Goal: Information Seeking & Learning: Learn about a topic

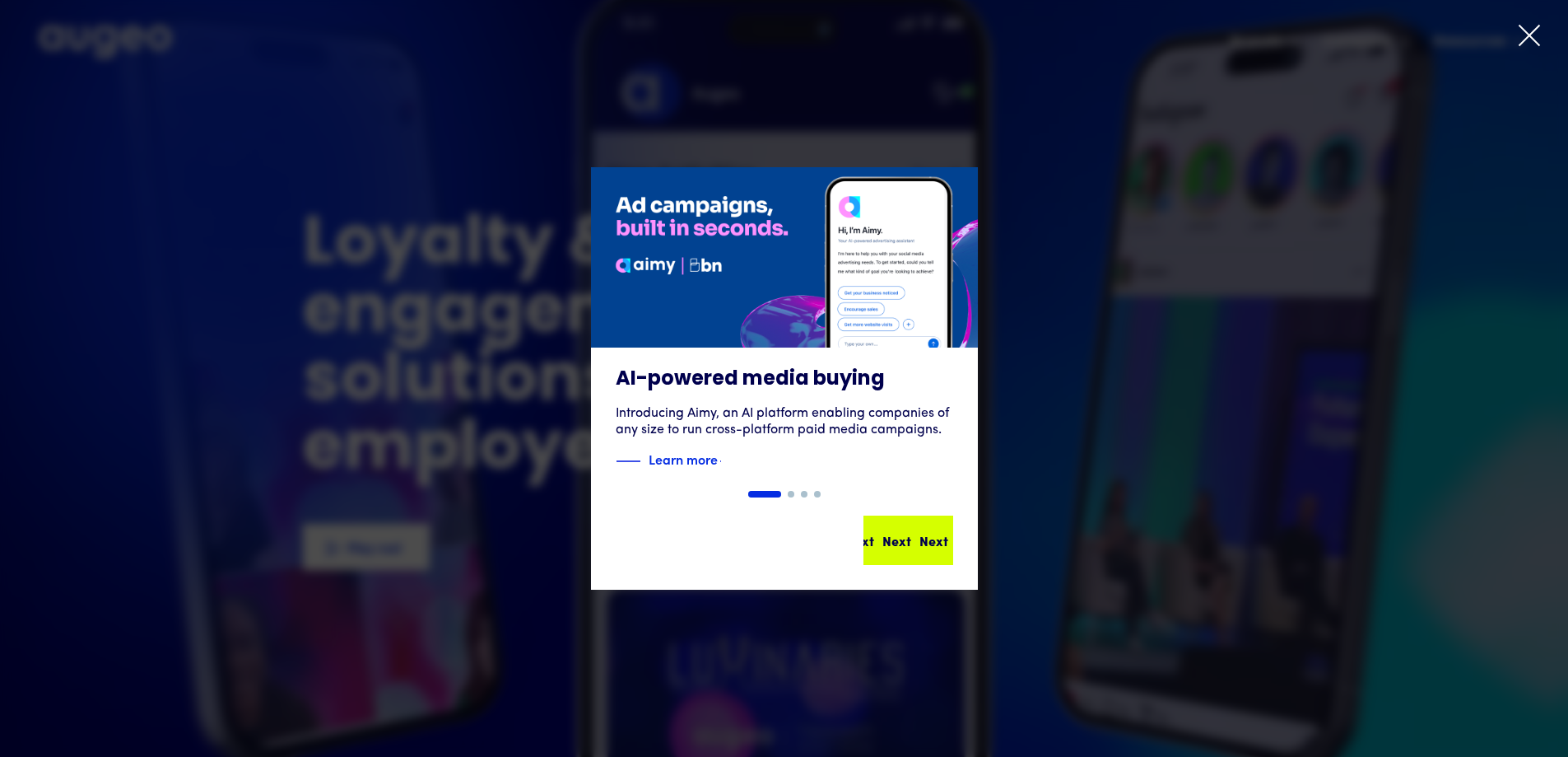
click at [920, 540] on div "Next" at bounding box center [933, 540] width 29 height 20
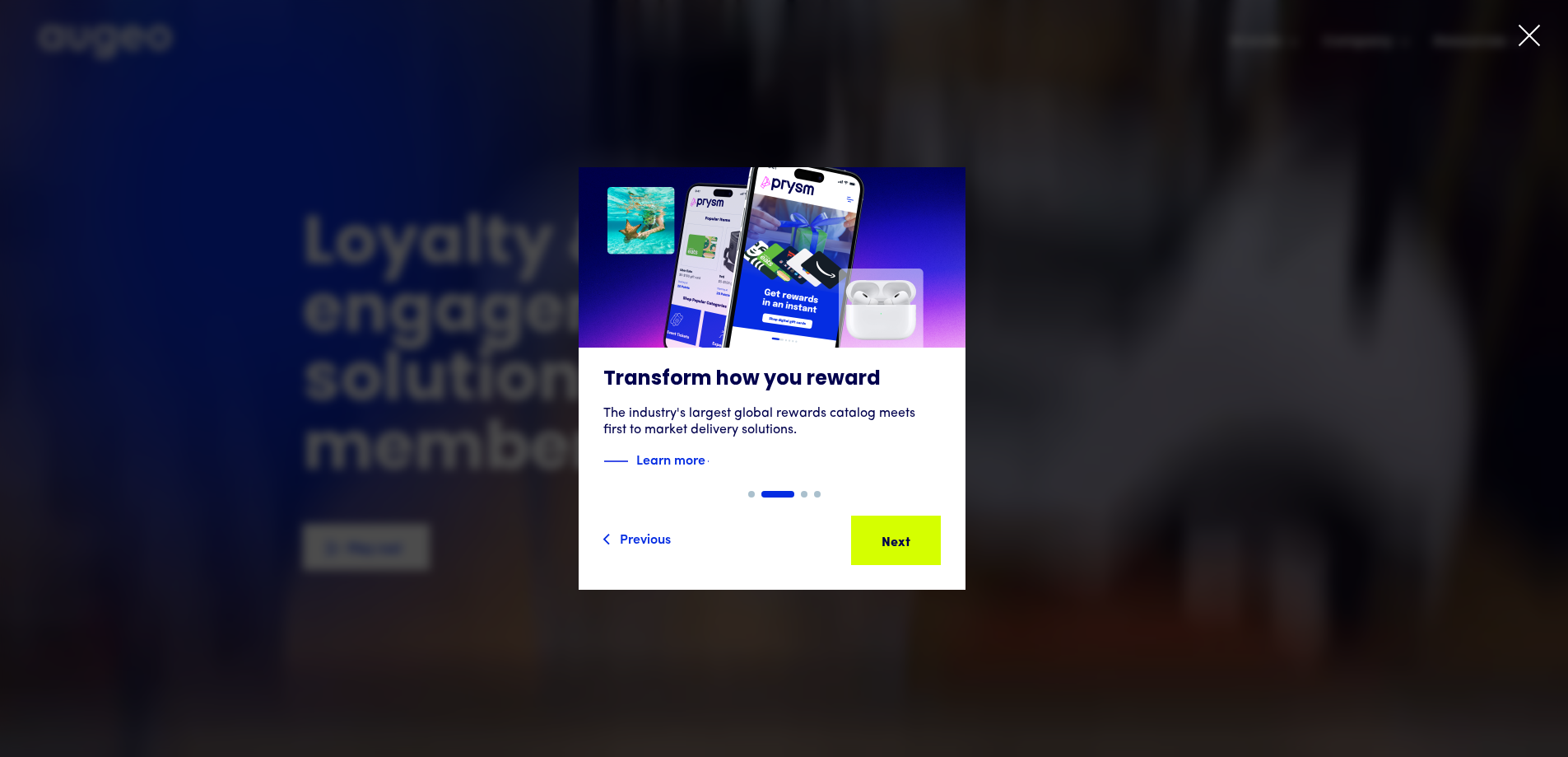
click at [908, 540] on div "Next Next Next Next" at bounding box center [903, 540] width 148 height 20
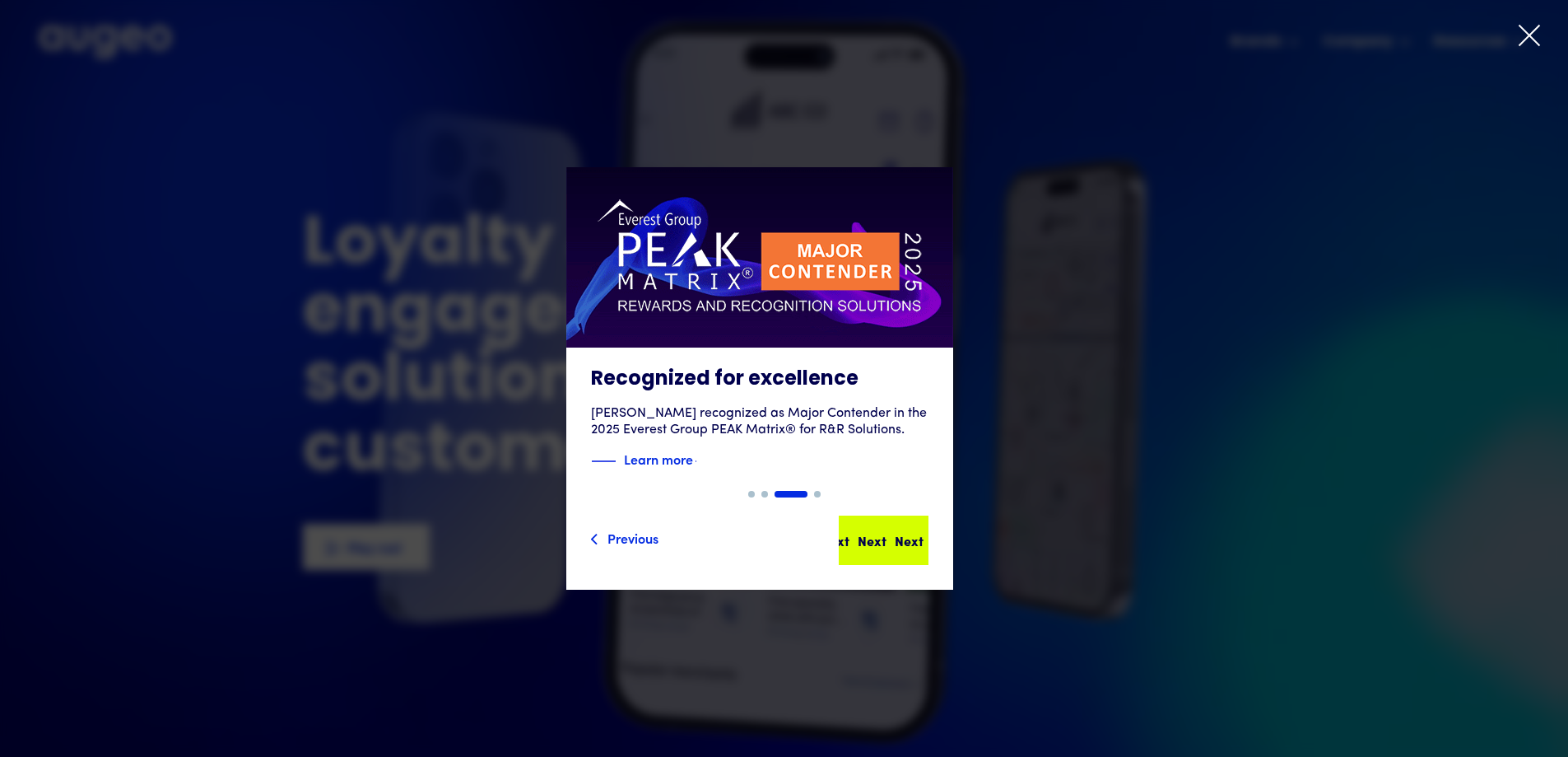
click at [909, 541] on div "Next Next Next Next" at bounding box center [853, 540] width 148 height 20
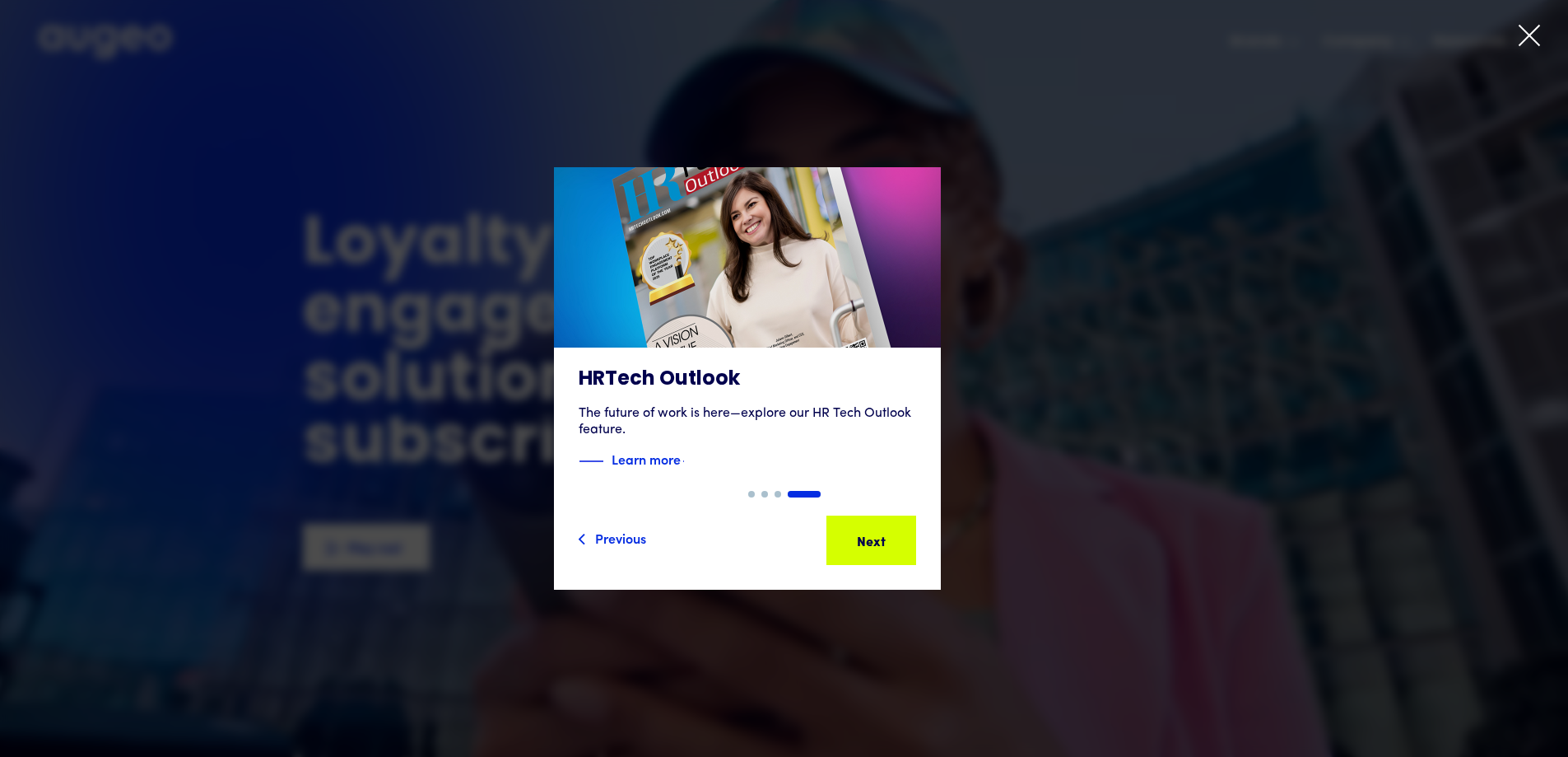
click at [909, 541] on div "Next" at bounding box center [896, 540] width 29 height 20
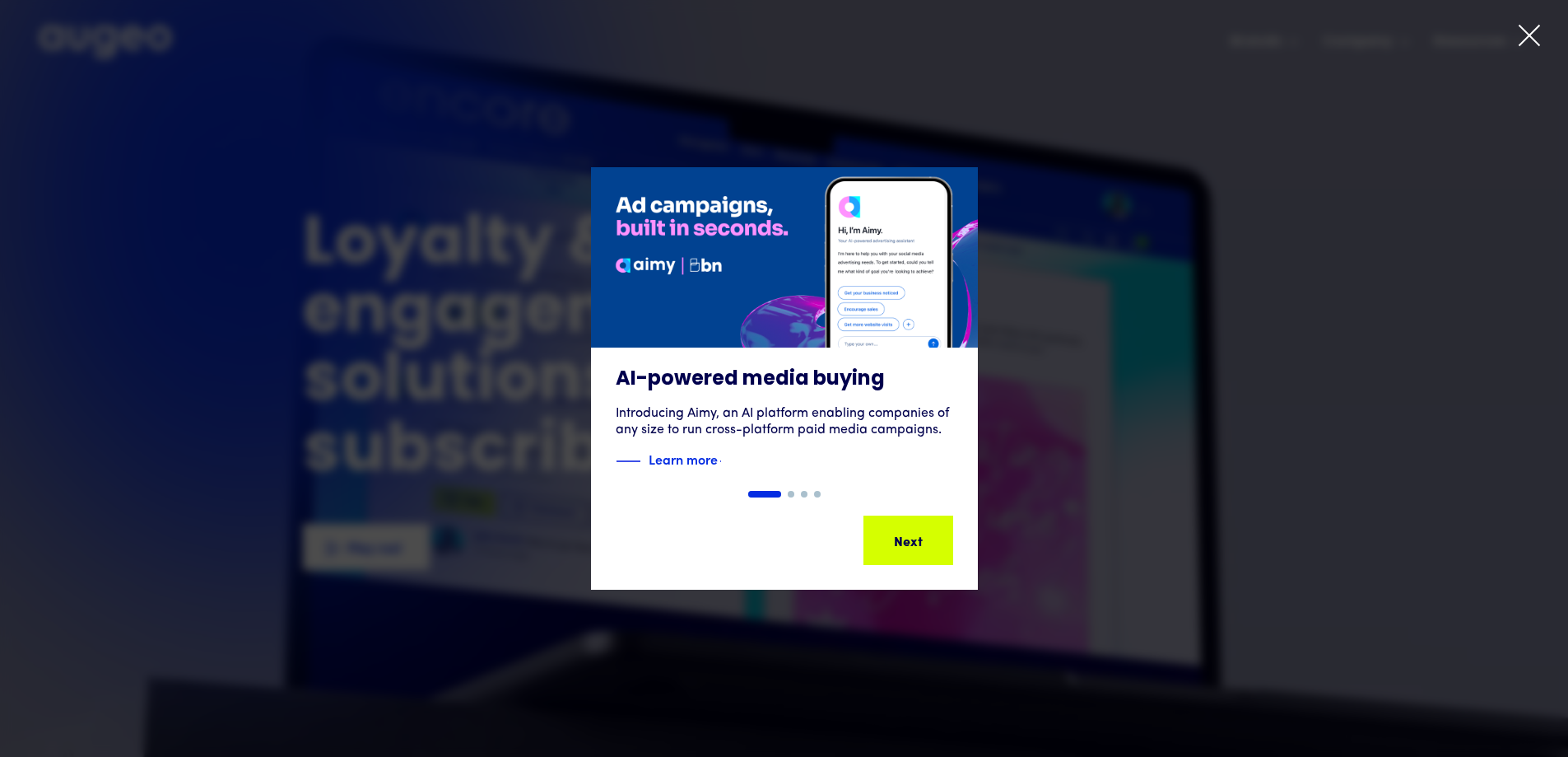
click at [909, 541] on div "Next" at bounding box center [918, 540] width 29 height 20
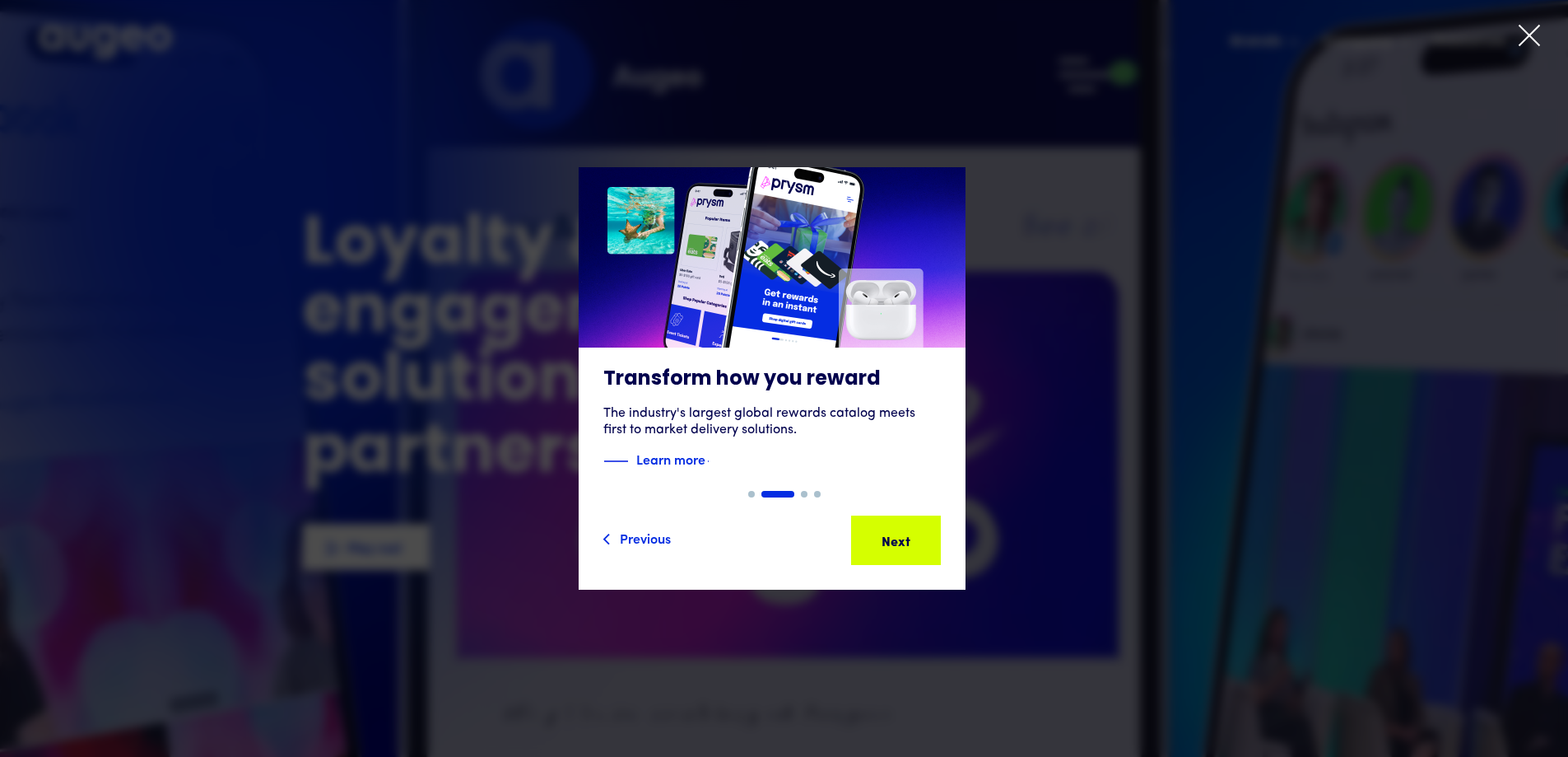
click at [909, 541] on div "Next Next Next Next" at bounding box center [903, 540] width 148 height 20
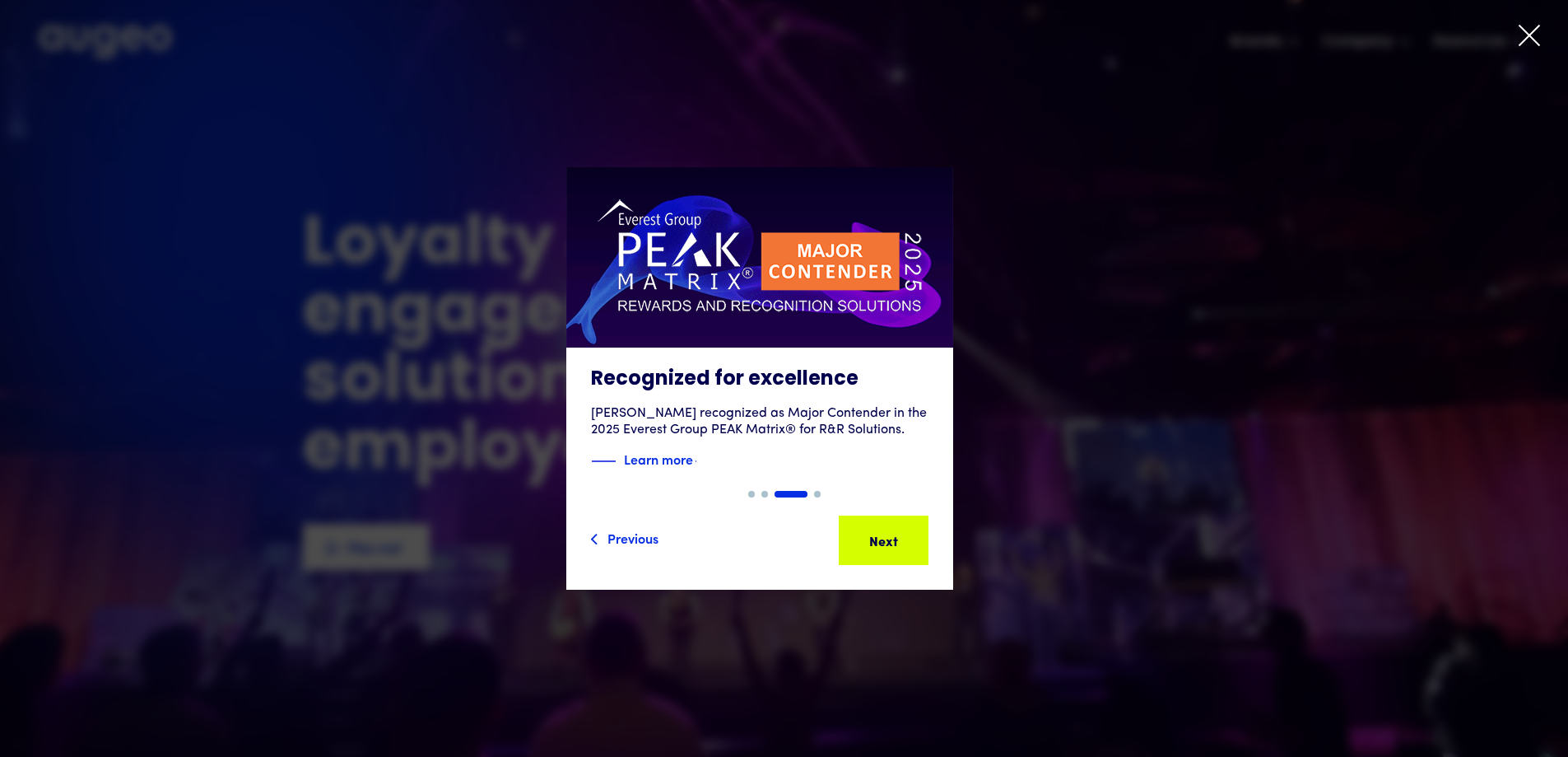
click at [1534, 42] on icon at bounding box center [1529, 35] width 20 height 20
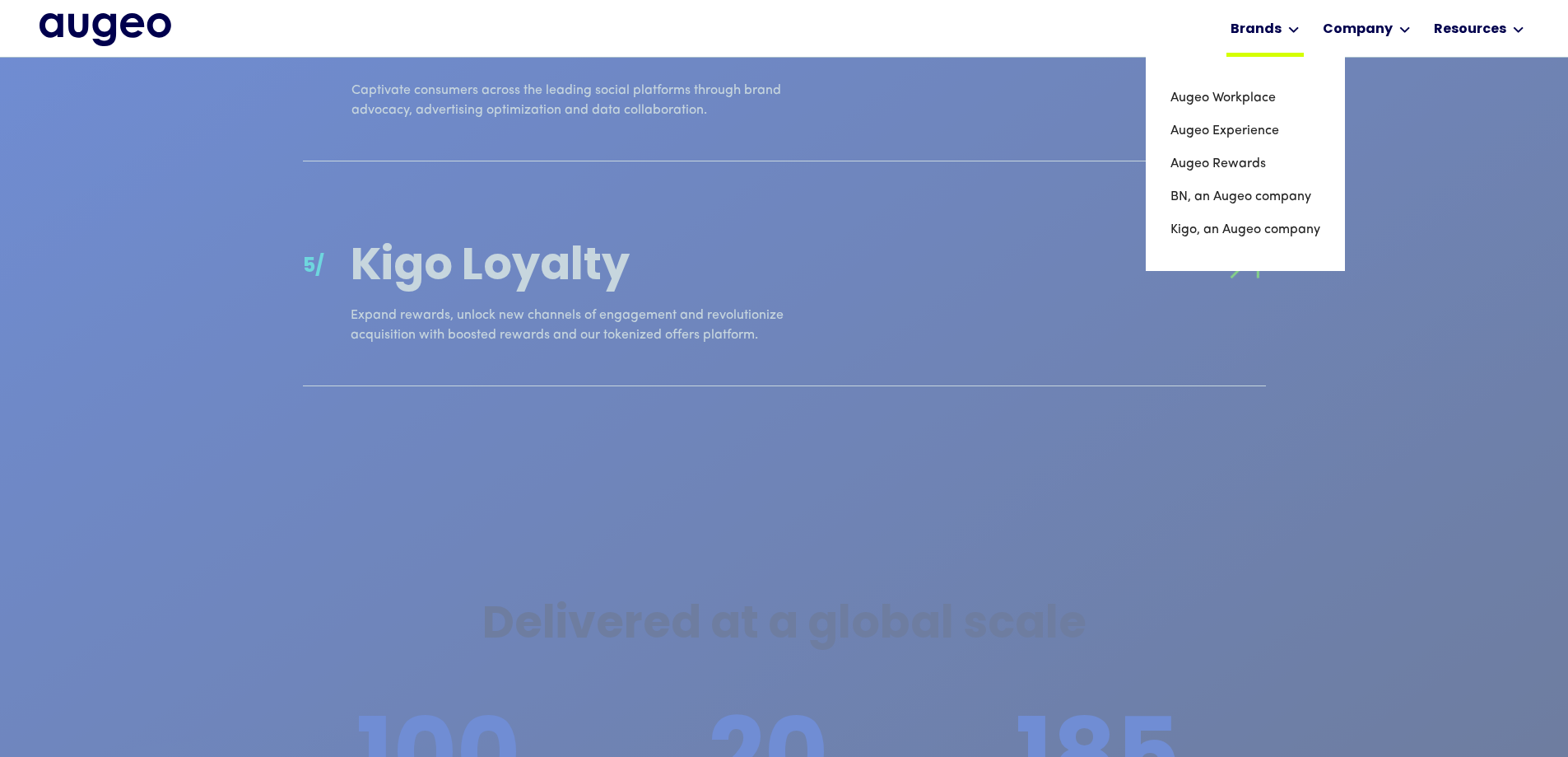
scroll to position [2490, 0]
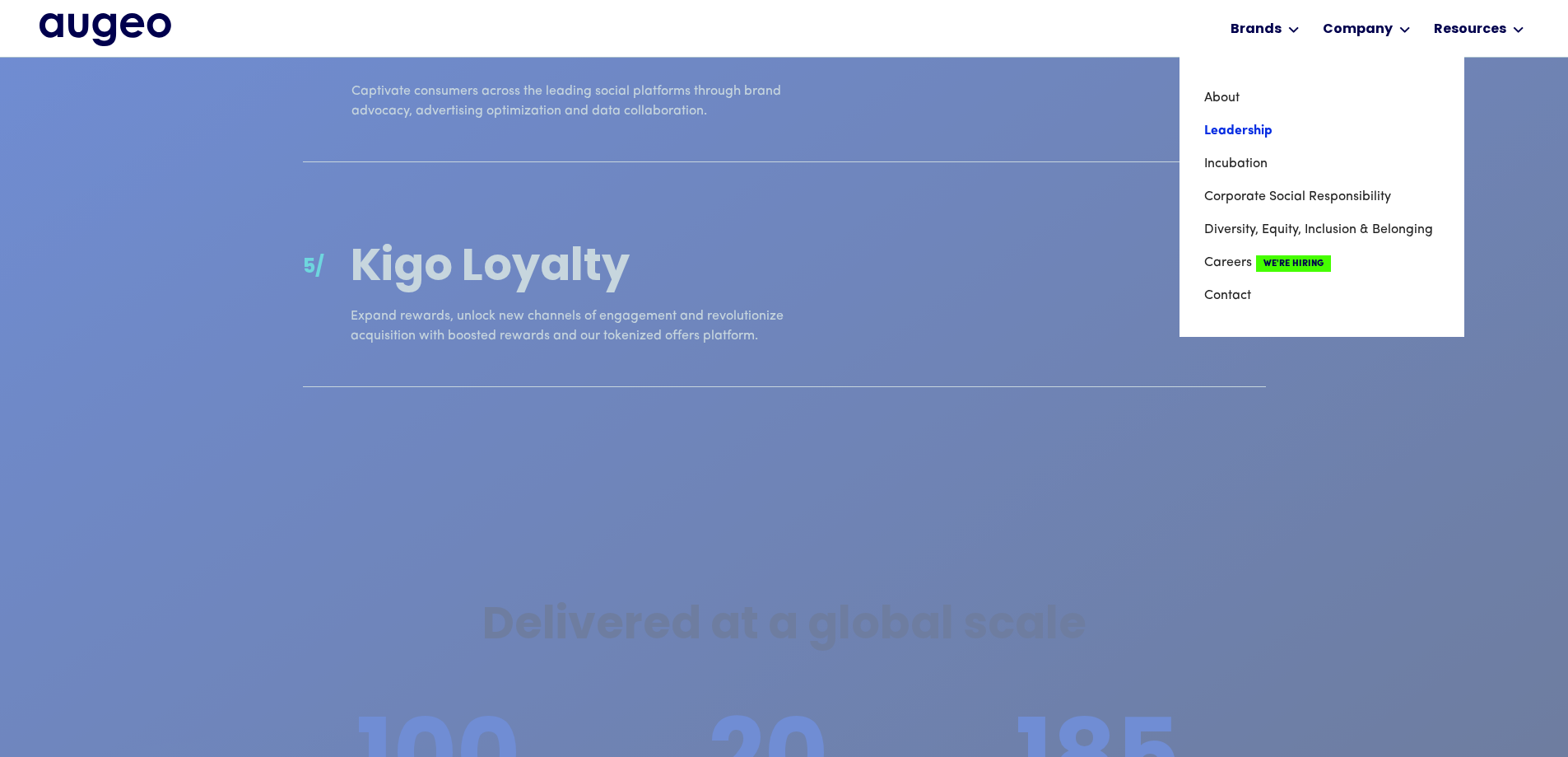
click at [1232, 120] on link "Leadership" at bounding box center [1321, 131] width 235 height 33
